Goal: Task Accomplishment & Management: Complete application form

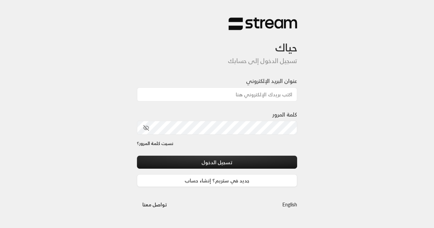
type input "[EMAIL_ADDRESS][DOMAIN_NAME]"
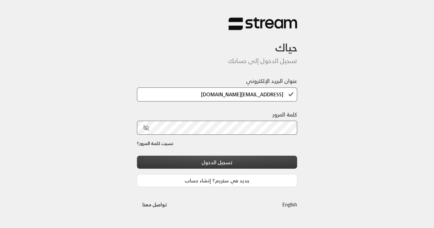
click at [220, 163] on button "تسجيل الدخول" at bounding box center [217, 162] width 161 height 13
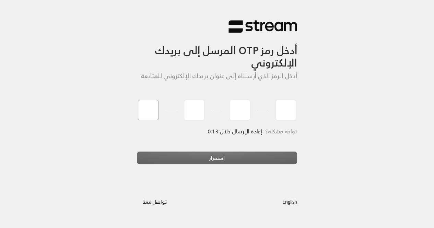
type input "8"
type input "0"
type input "2"
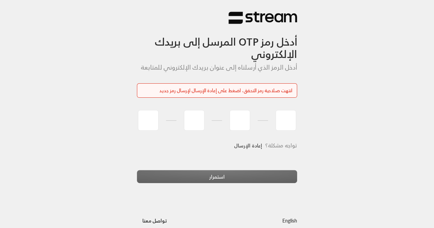
click at [248, 145] on link "إعادة الإرسال" at bounding box center [248, 146] width 28 height 14
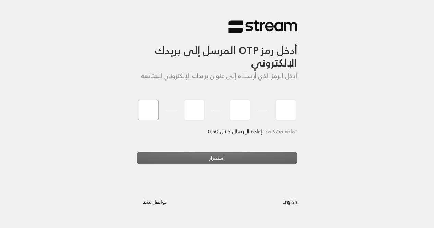
type input "2"
type input "6"
type input "2"
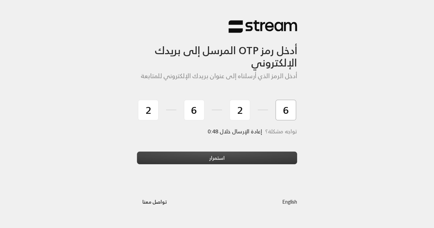
type input "6"
click at [236, 157] on button "استمرار" at bounding box center [217, 158] width 161 height 13
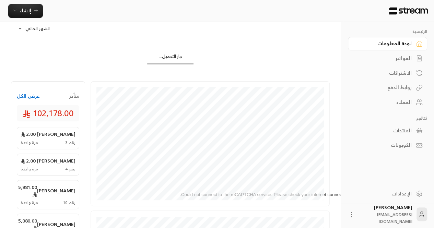
scroll to position [37, 0]
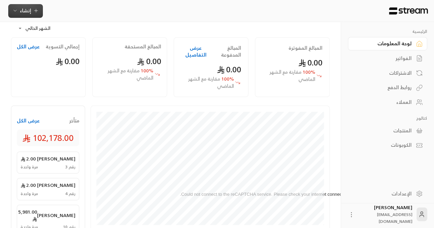
click at [32, 12] on span "إنشاء" at bounding box center [25, 10] width 26 height 9
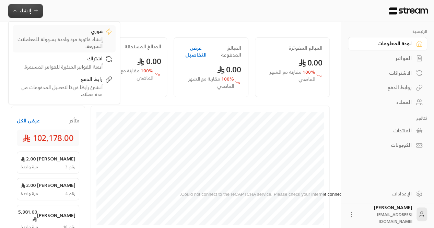
click at [79, 37] on div "إنشاء فاتورة مرة واحدة بسهولة للمعاملات السريعة." at bounding box center [59, 43] width 87 height 14
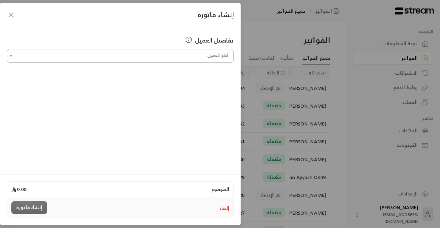
click at [182, 59] on input "اختر العميل" at bounding box center [120, 56] width 227 height 12
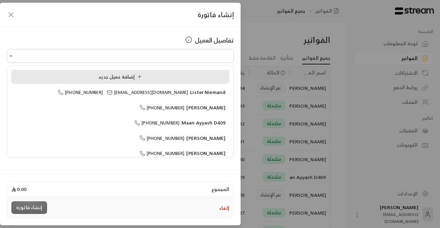
click at [159, 74] on div "إضافة عميل جديد" at bounding box center [120, 76] width 210 height 7
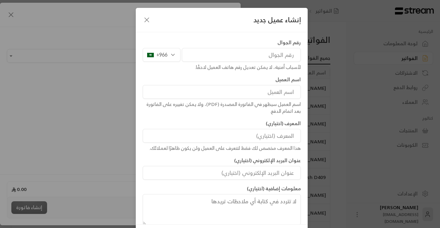
click at [148, 23] on icon "button" at bounding box center [147, 20] width 8 height 8
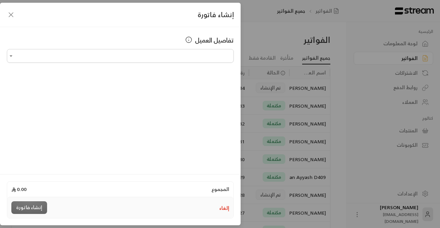
click at [14, 16] on icon "button" at bounding box center [11, 15] width 8 height 8
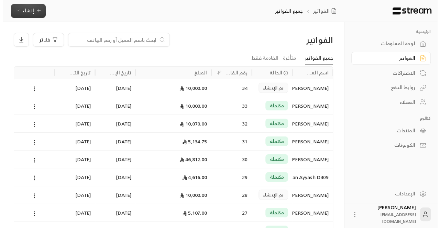
scroll to position [0, 0]
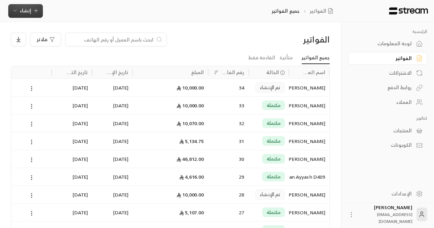
drag, startPoint x: 35, startPoint y: 11, endPoint x: 25, endPoint y: 10, distance: 10.0
click at [25, 10] on span "إنشاء" at bounding box center [25, 10] width 11 height 9
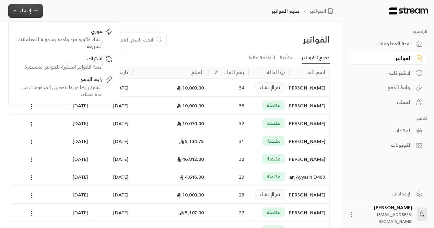
click at [25, 10] on span "إنشاء" at bounding box center [25, 10] width 11 height 9
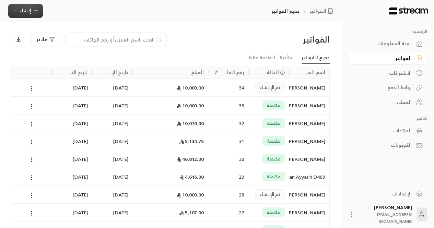
click at [25, 10] on span "إنشاء" at bounding box center [25, 10] width 11 height 9
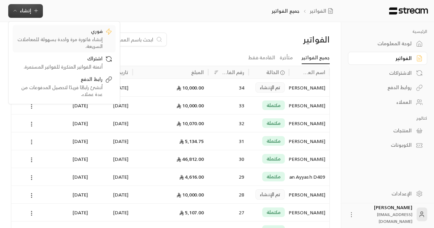
click at [61, 36] on div "إنشاء فاتورة مرة واحدة بسهولة للمعاملات السريعة." at bounding box center [59, 43] width 87 height 14
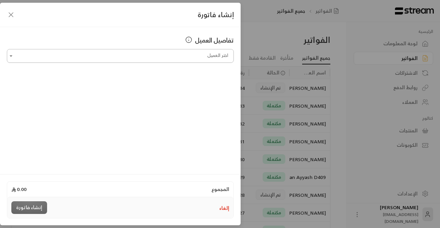
click at [209, 59] on input "اختر العميل" at bounding box center [120, 56] width 227 height 12
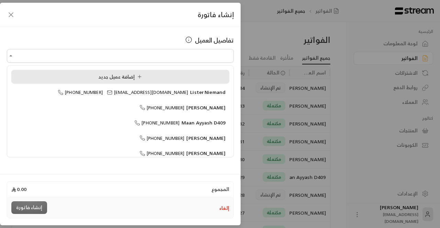
click at [152, 81] on li "إضافة عميل جديد" at bounding box center [120, 77] width 218 height 14
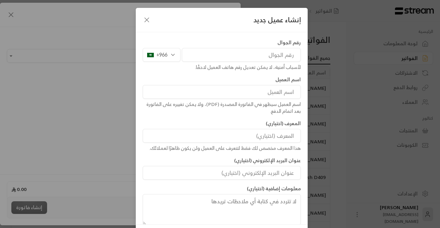
scroll to position [32, 0]
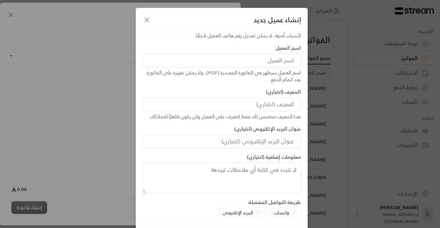
click at [148, 20] on icon "button" at bounding box center [147, 20] width 8 height 8
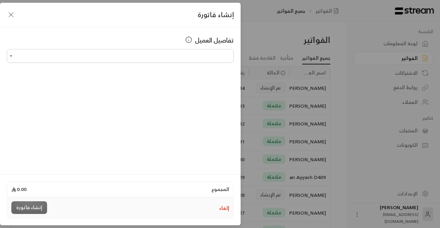
click at [8, 13] on icon "button" at bounding box center [11, 15] width 8 height 8
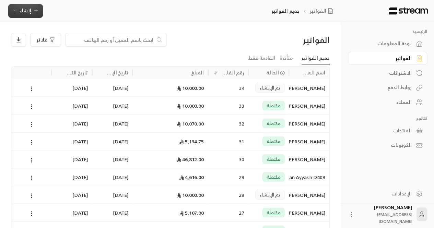
click at [36, 9] on icon "button" at bounding box center [35, 10] width 5 height 5
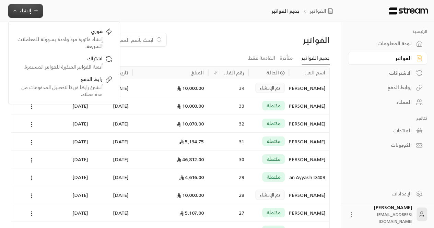
click at [26, 12] on span "إنشاء" at bounding box center [25, 10] width 11 height 9
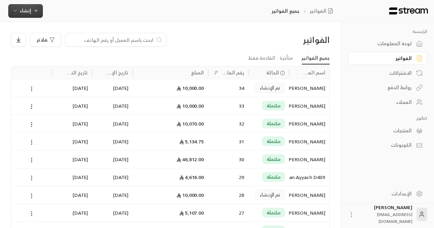
click at [26, 12] on span "إنشاء" at bounding box center [25, 10] width 11 height 9
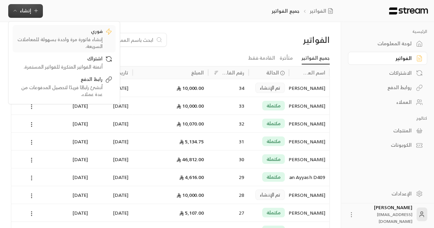
click at [50, 41] on div "إنشاء فاتورة مرة واحدة بسهولة للمعاملات السريعة." at bounding box center [59, 43] width 87 height 14
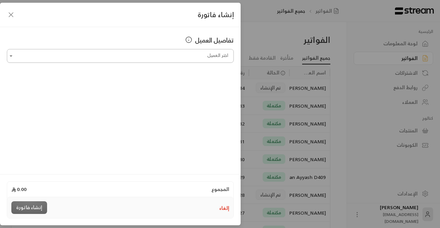
click at [68, 60] on input "اختر العميل" at bounding box center [120, 56] width 227 height 12
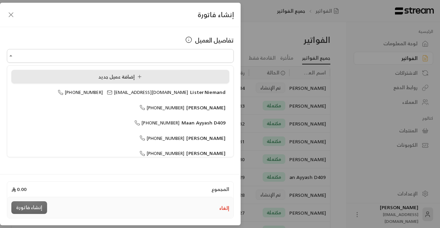
click at [100, 78] on span "إضافة عميل جديد" at bounding box center [120, 77] width 48 height 8
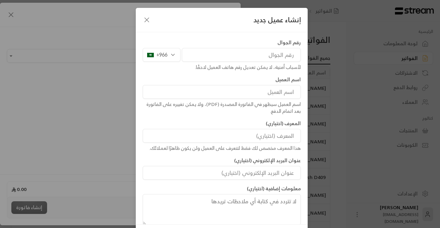
click at [230, 61] on div "رقم الجوال +966 لأسباب أمنية، لا يمكن تعديل رقم هاتف العميل لاحقًا." at bounding box center [221, 55] width 165 height 32
click at [218, 56] on input "tel" at bounding box center [241, 55] width 119 height 14
paste input "[PHONE_NUMBER]"
type input "[PHONE_NUMBER]"
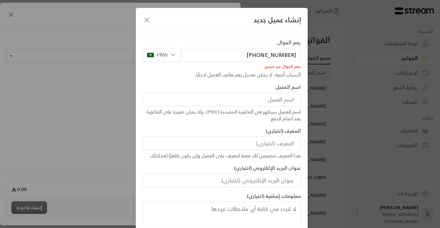
click at [218, 56] on input "[PHONE_NUMBER]" at bounding box center [241, 55] width 119 height 14
drag, startPoint x: 253, startPoint y: 53, endPoint x: 313, endPoint y: 50, distance: 60.2
click at [313, 50] on div "إنشاء عميل جديد رقم الجوال +966 [PHONE_NUMBER] رقم الجوال غير صحيح لأسباب أمنية…" at bounding box center [220, 114] width 440 height 228
click at [174, 59] on div "+966" at bounding box center [162, 55] width 38 height 14
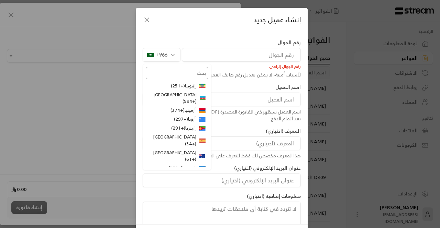
click at [176, 71] on input "text" at bounding box center [177, 73] width 63 height 12
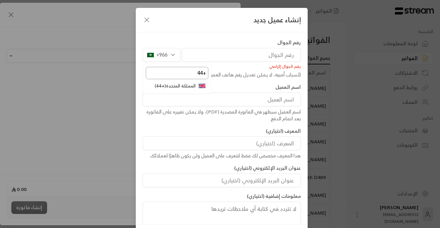
type input "+44"
click at [179, 87] on li "المملكة المتحدة ( +44 )" at bounding box center [177, 86] width 63 height 9
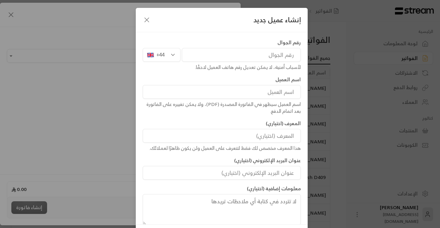
click at [209, 55] on input "tel" at bounding box center [241, 55] width 119 height 14
paste input "[PHONE_NUMBER]"
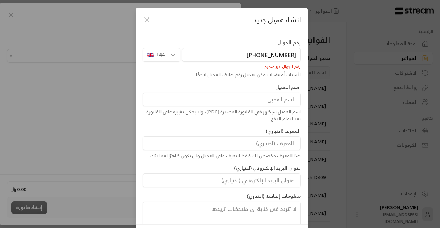
drag, startPoint x: 262, startPoint y: 56, endPoint x: 254, endPoint y: 57, distance: 8.3
click at [254, 57] on input "[PHONE_NUMBER]" at bounding box center [241, 55] width 119 height 14
click at [293, 55] on input "[PHONE_NUMBER]" at bounding box center [241, 55] width 119 height 14
click at [294, 54] on input "[PHONE_NUMBER]" at bounding box center [241, 55] width 119 height 14
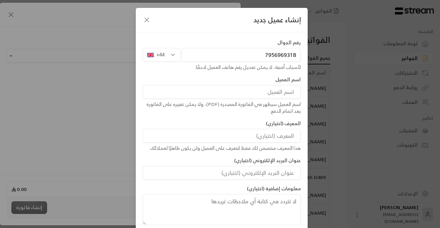
type input "7956969318"
click at [220, 94] on input at bounding box center [222, 92] width 158 height 14
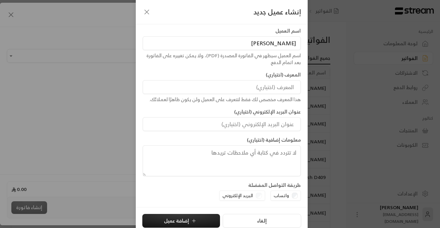
scroll to position [31, 0]
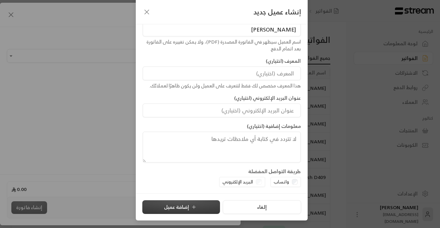
type input "[PERSON_NAME]"
click at [202, 205] on button "إضافة عميل" at bounding box center [181, 208] width 78 height 14
type input "**********"
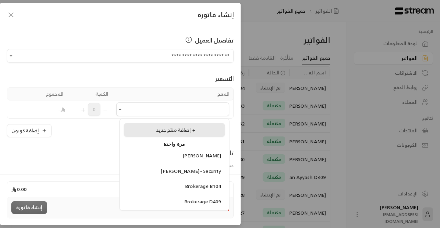
drag, startPoint x: 166, startPoint y: 107, endPoint x: 150, endPoint y: 130, distance: 27.0
click at [150, 130] on div "إضافة منتج جديد +" at bounding box center [173, 130] width 93 height 7
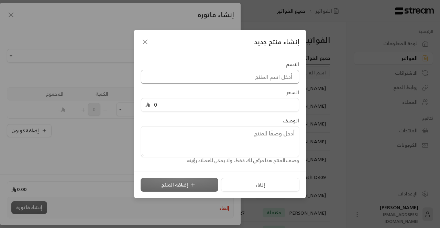
click at [228, 82] on input at bounding box center [220, 77] width 158 height 14
type input "Brokerage Fee Muamar maan"
click at [208, 109] on input "0" at bounding box center [222, 105] width 145 height 13
click at [204, 101] on input "0" at bounding box center [222, 105] width 145 height 13
paste input "4834"
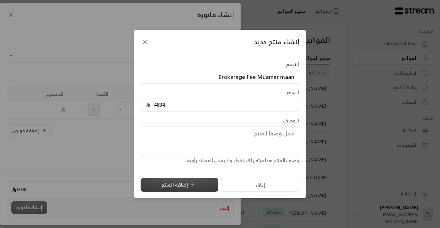
type input "4834"
click at [181, 184] on button "إضافة المنتج" at bounding box center [179, 185] width 78 height 14
type input "0"
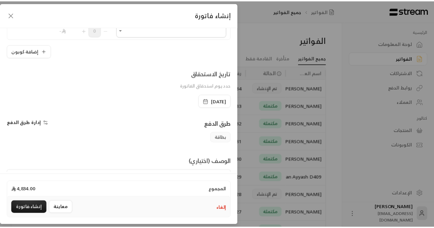
scroll to position [134, 0]
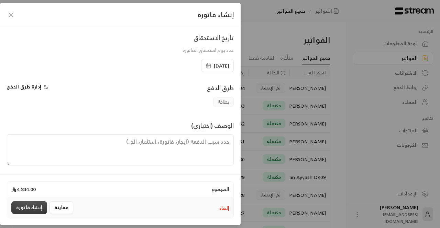
click at [29, 210] on button "إنشاء فاتورة" at bounding box center [29, 208] width 36 height 13
